Goal: Transaction & Acquisition: Book appointment/travel/reservation

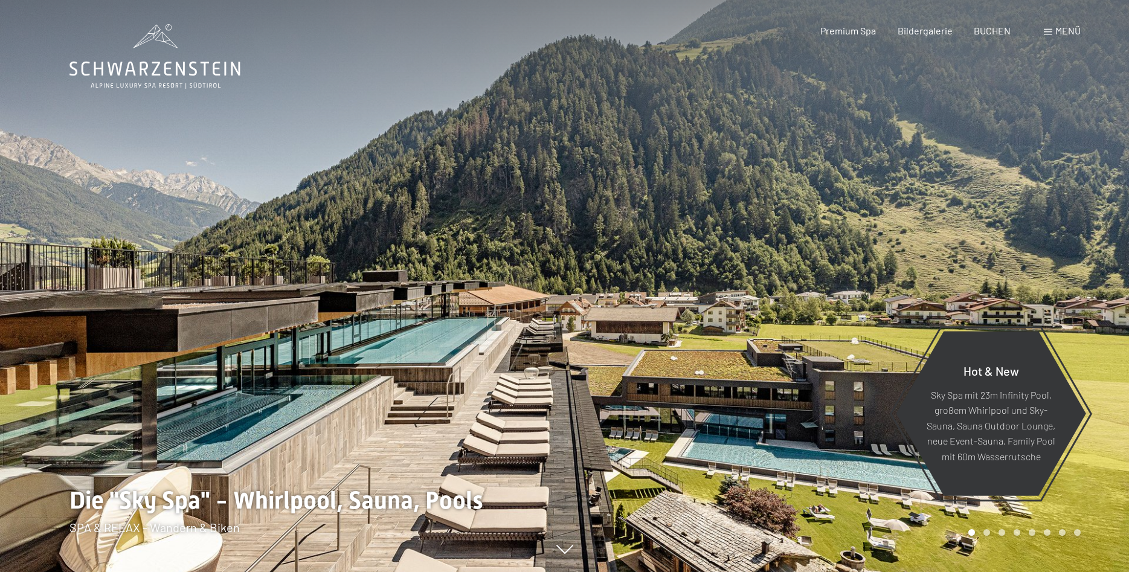
click at [1041, 31] on div "Buchen Anfragen Premium Spa Bildergalerie BUCHEN Menü DE IT EN Gutschein Bilder…" at bounding box center [929, 30] width 303 height 13
click at [1044, 33] on span at bounding box center [1048, 32] width 8 height 6
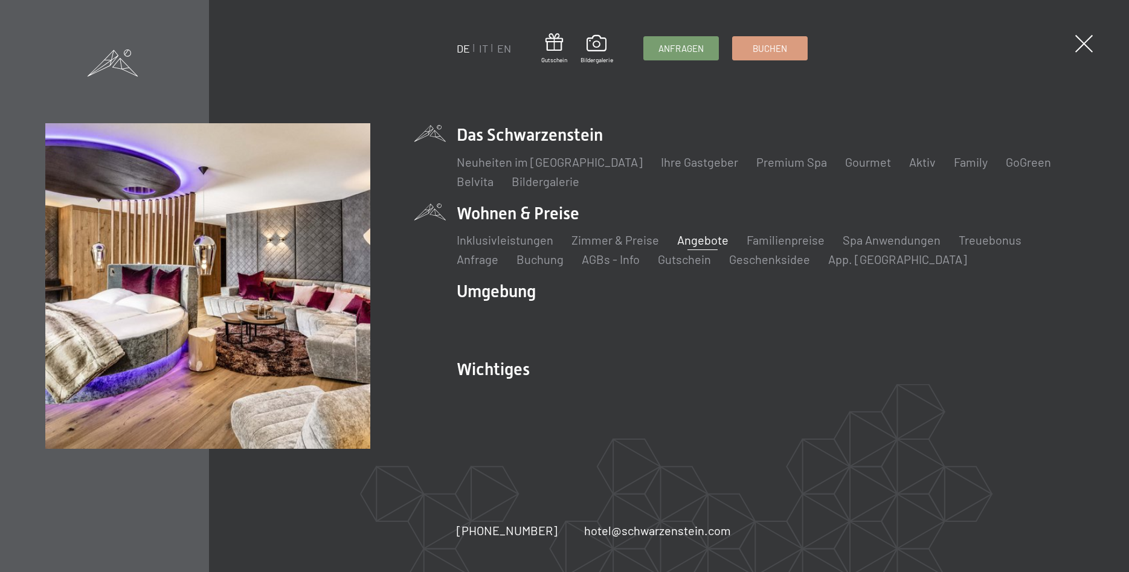
click at [692, 240] on link "Angebote" at bounding box center [702, 240] width 51 height 14
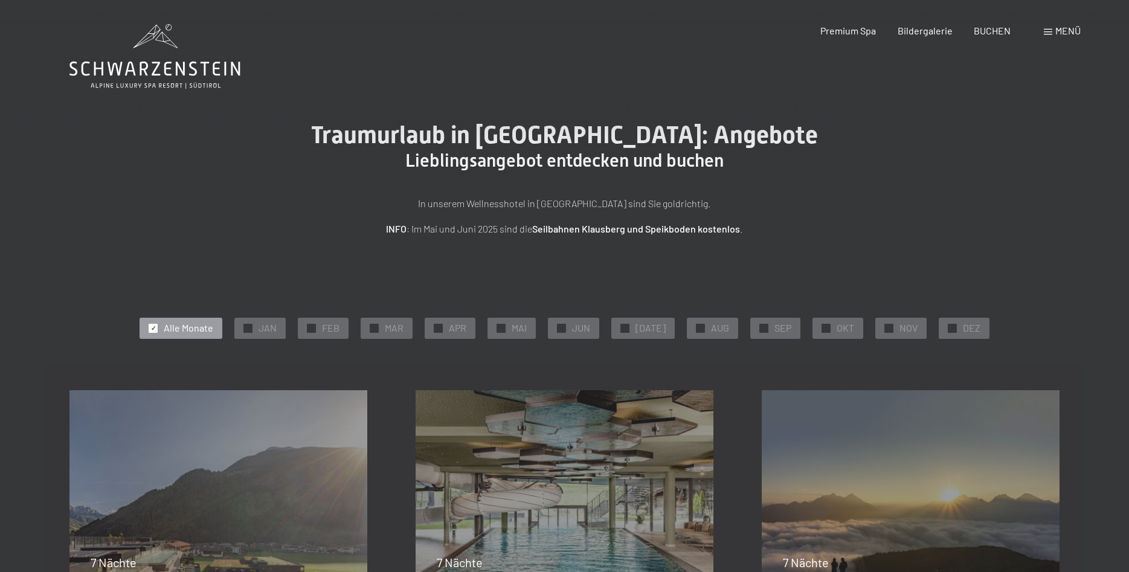
click at [763, 326] on div "✓ SEP" at bounding box center [775, 328] width 50 height 21
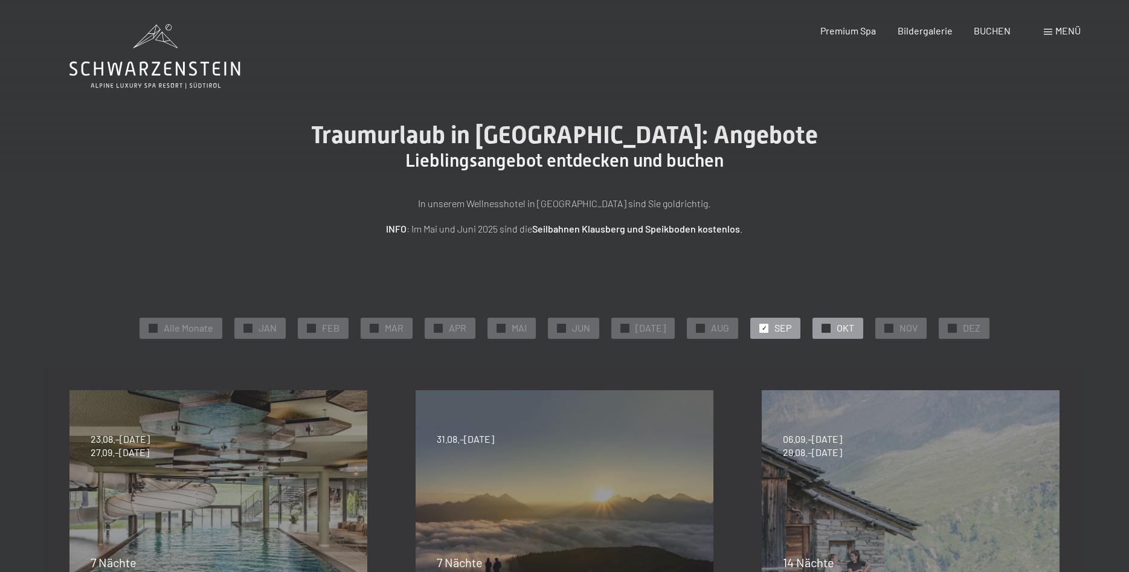
click at [825, 326] on div "✓ OKT" at bounding box center [837, 328] width 51 height 21
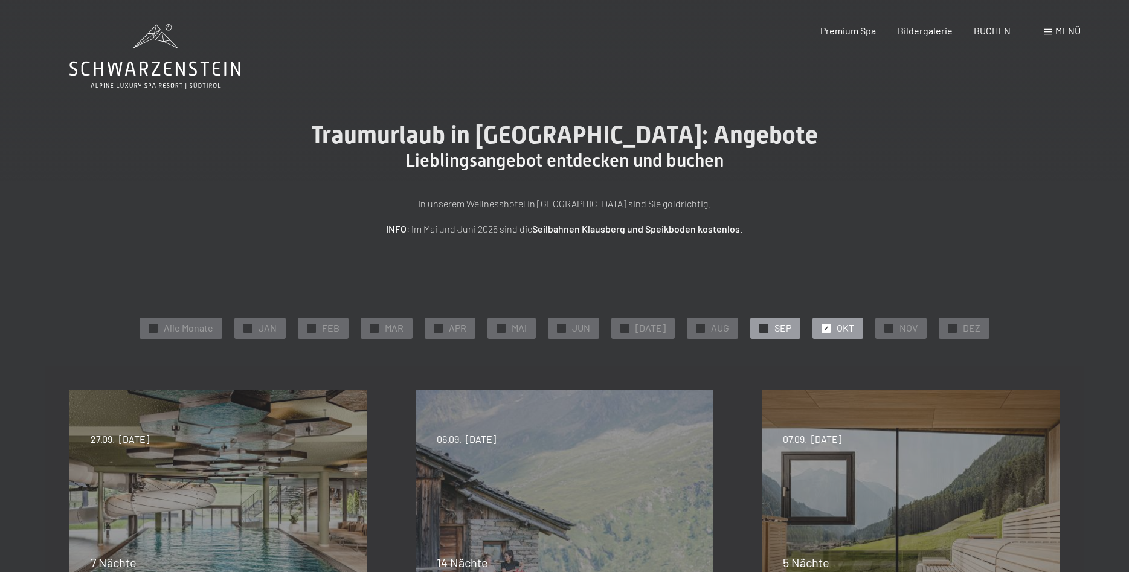
click at [750, 329] on div "✓ SEP" at bounding box center [775, 328] width 50 height 21
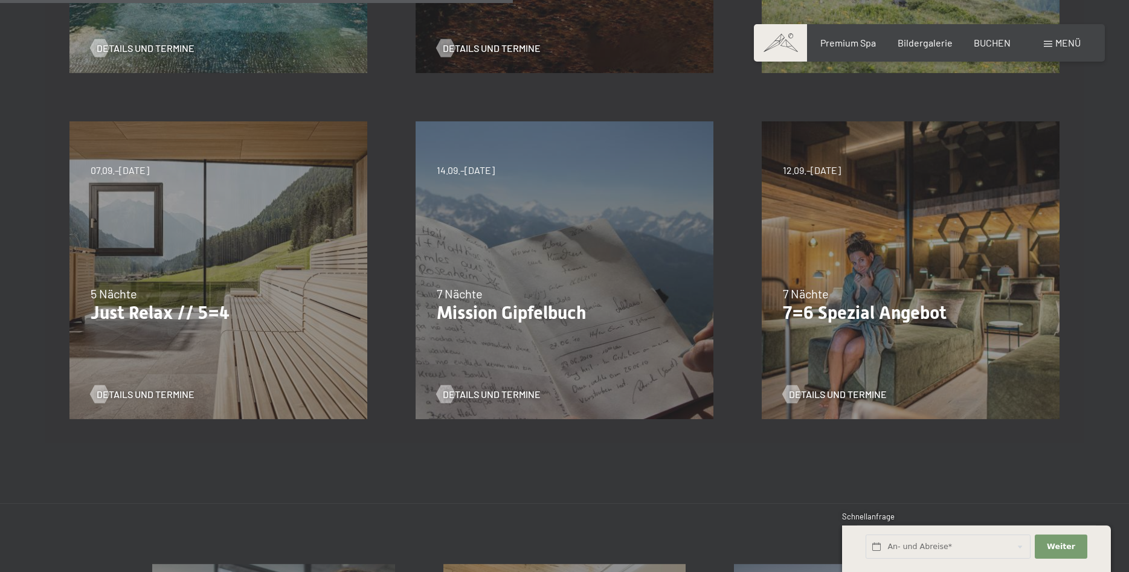
scroll to position [616, 0]
click at [272, 328] on div "07.09.–03.10.2025 21.12.–26.12.2025 11.01.–23.01.2026 08.03.–27.03.2026 08.11.–…" at bounding box center [218, 269] width 346 height 346
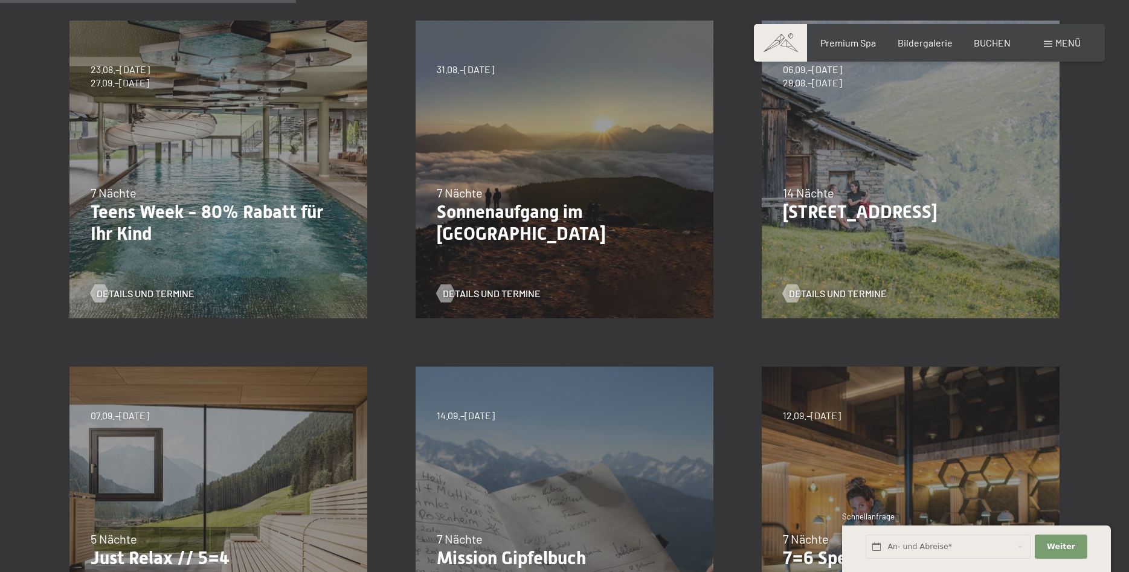
scroll to position [123, 0]
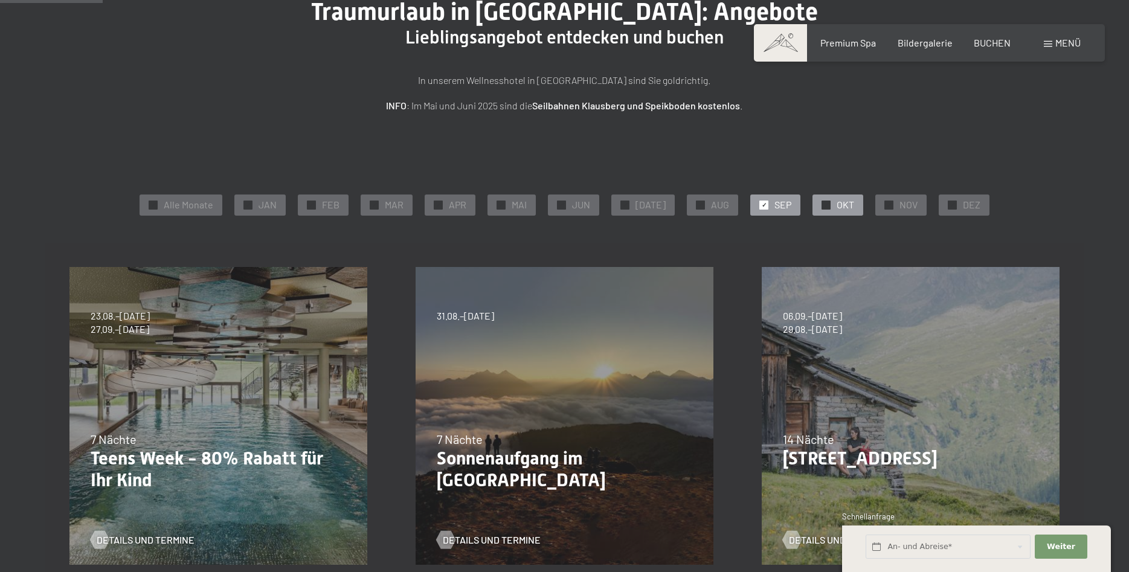
click at [812, 203] on div "✓ OKT" at bounding box center [837, 205] width 51 height 21
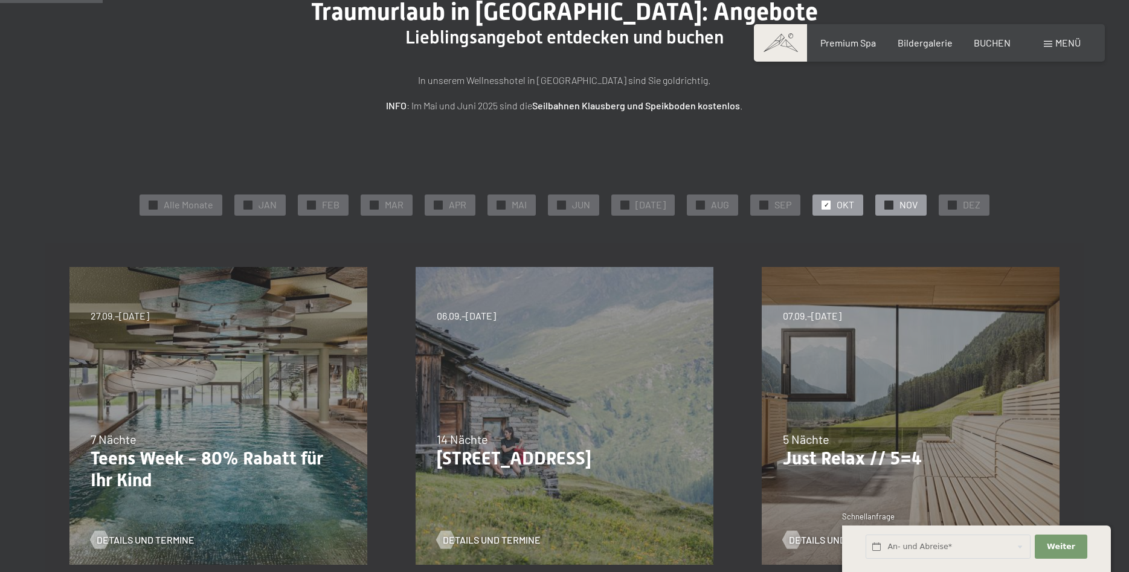
click at [887, 206] on span "✓" at bounding box center [889, 205] width 5 height 8
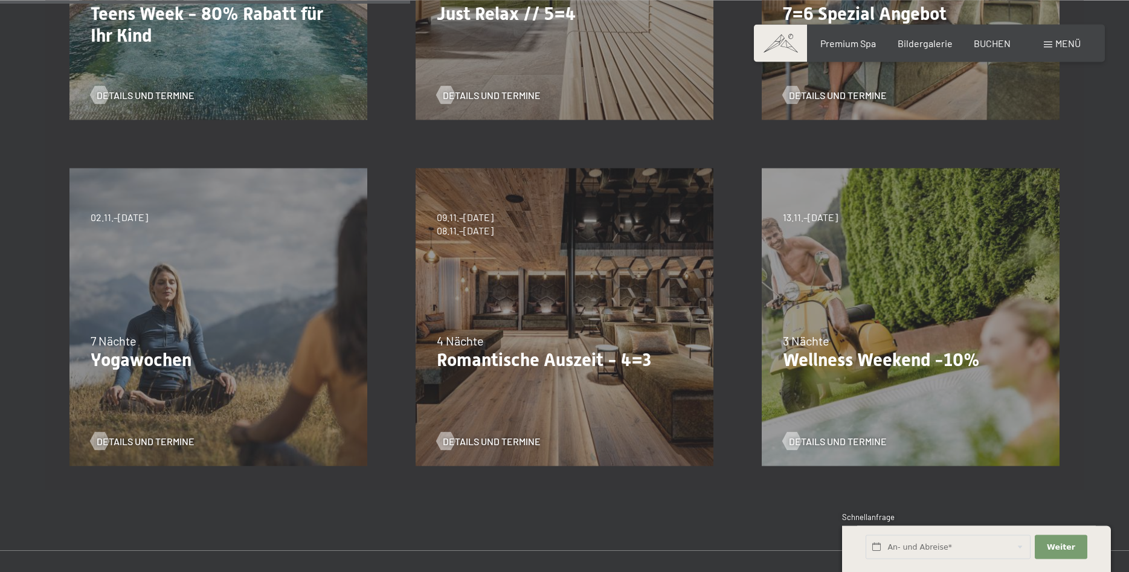
scroll to position [616, 0]
